Goal: Task Accomplishment & Management: Manage account settings

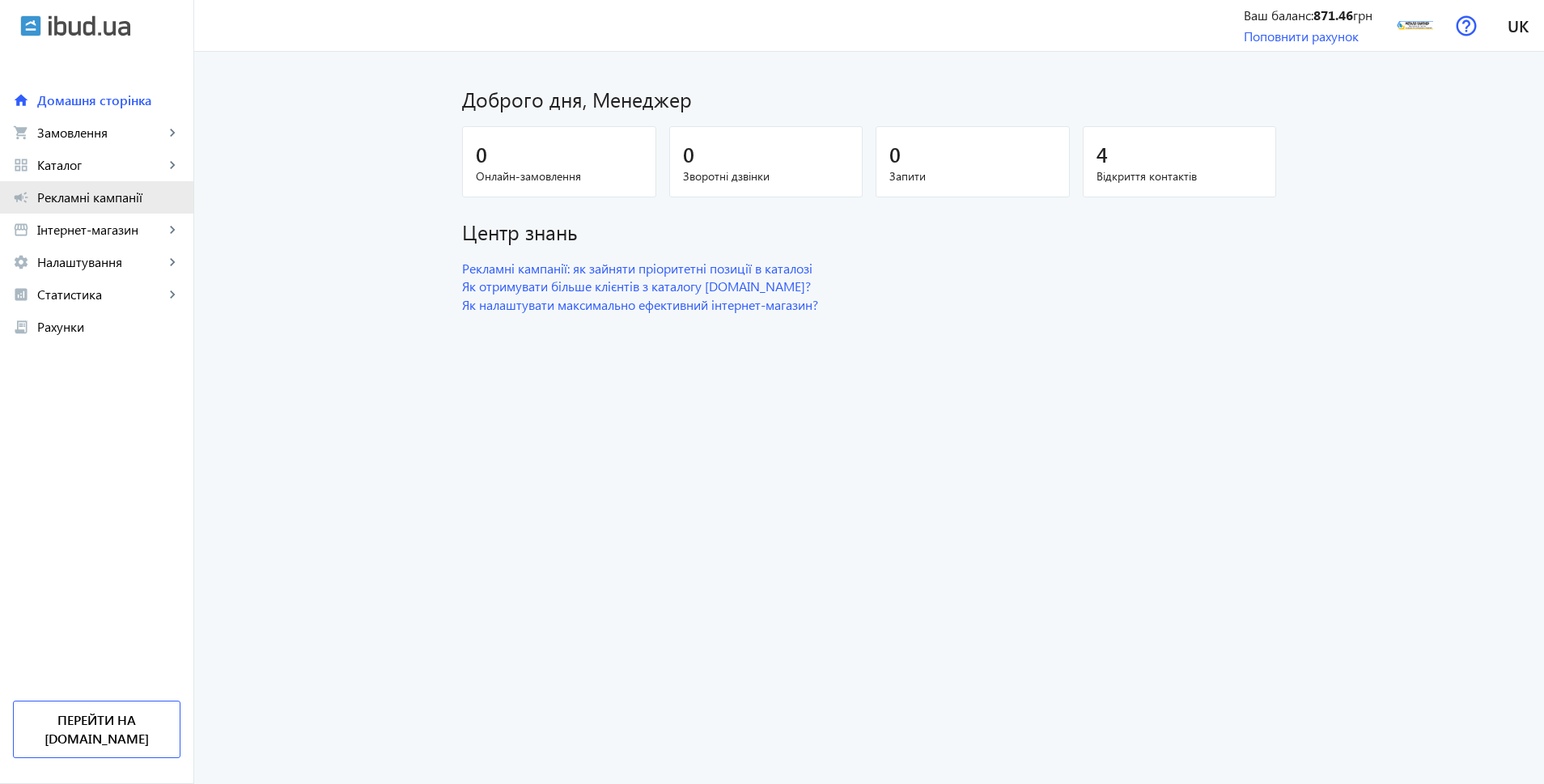
click at [84, 194] on span "Рекламні кампанії" at bounding box center [109, 197] width 143 height 16
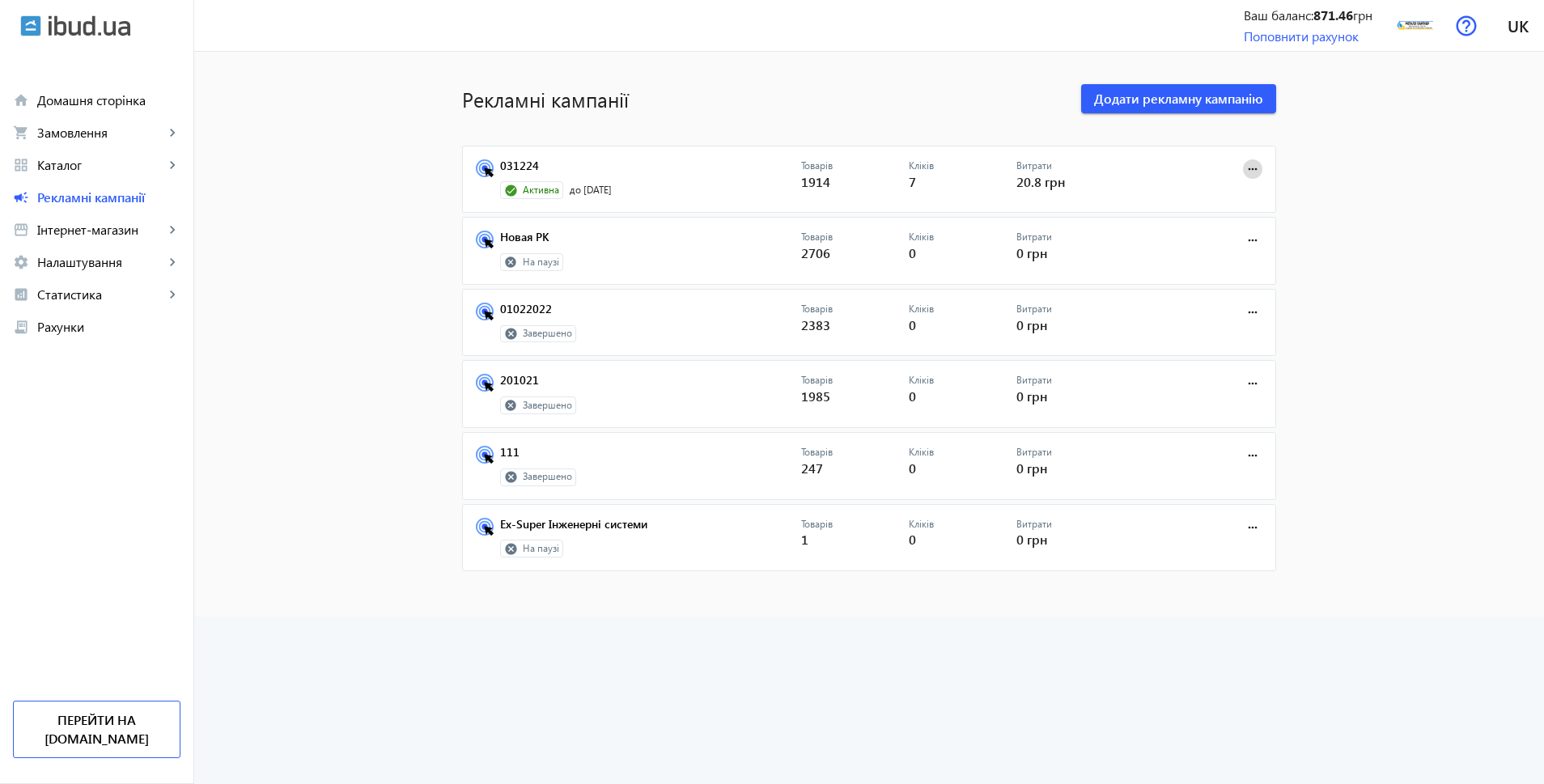
click at [1250, 172] on mat-icon "more_horiz" at bounding box center [1252, 169] width 18 height 18
click at [1193, 201] on span "Зупинити" at bounding box center [1202, 205] width 85 height 13
